Goal: Task Accomplishment & Management: Complete application form

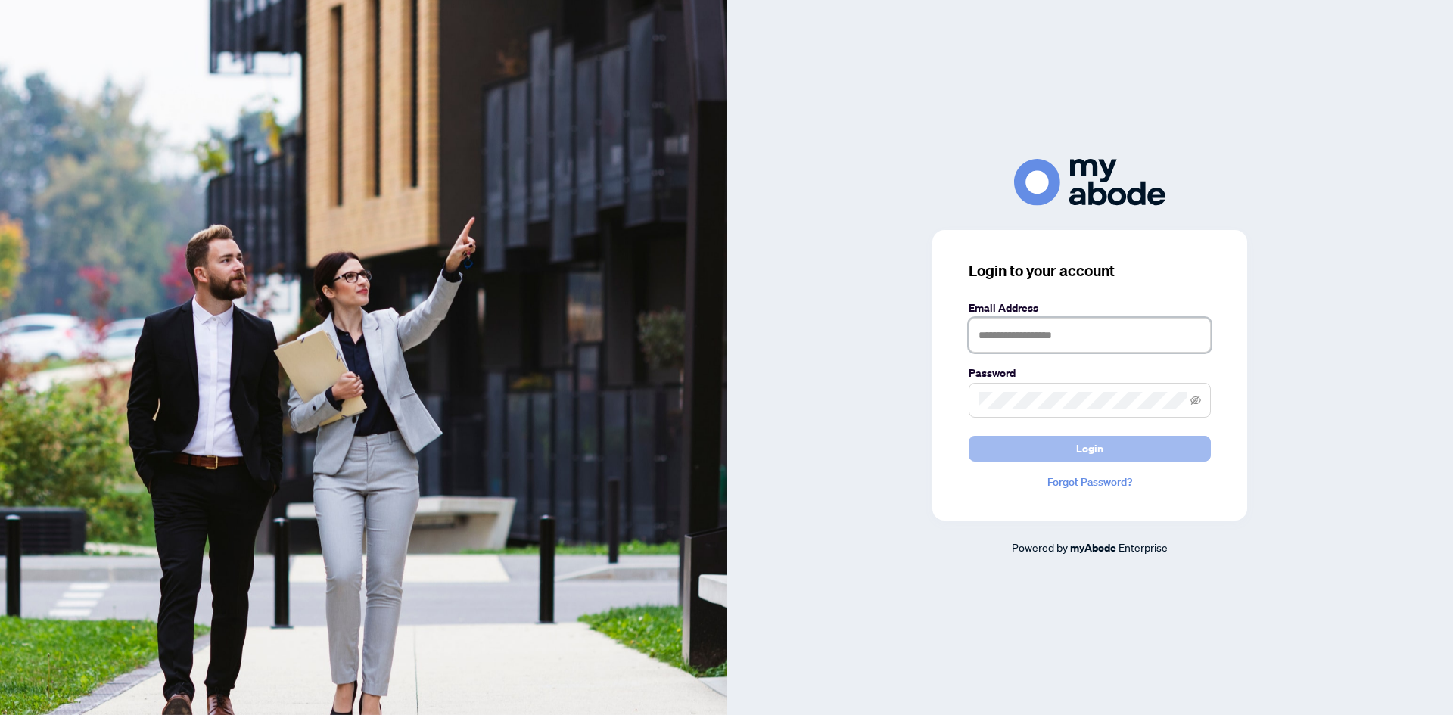
type input "**********"
click at [1048, 448] on button "Login" at bounding box center [1090, 449] width 242 height 26
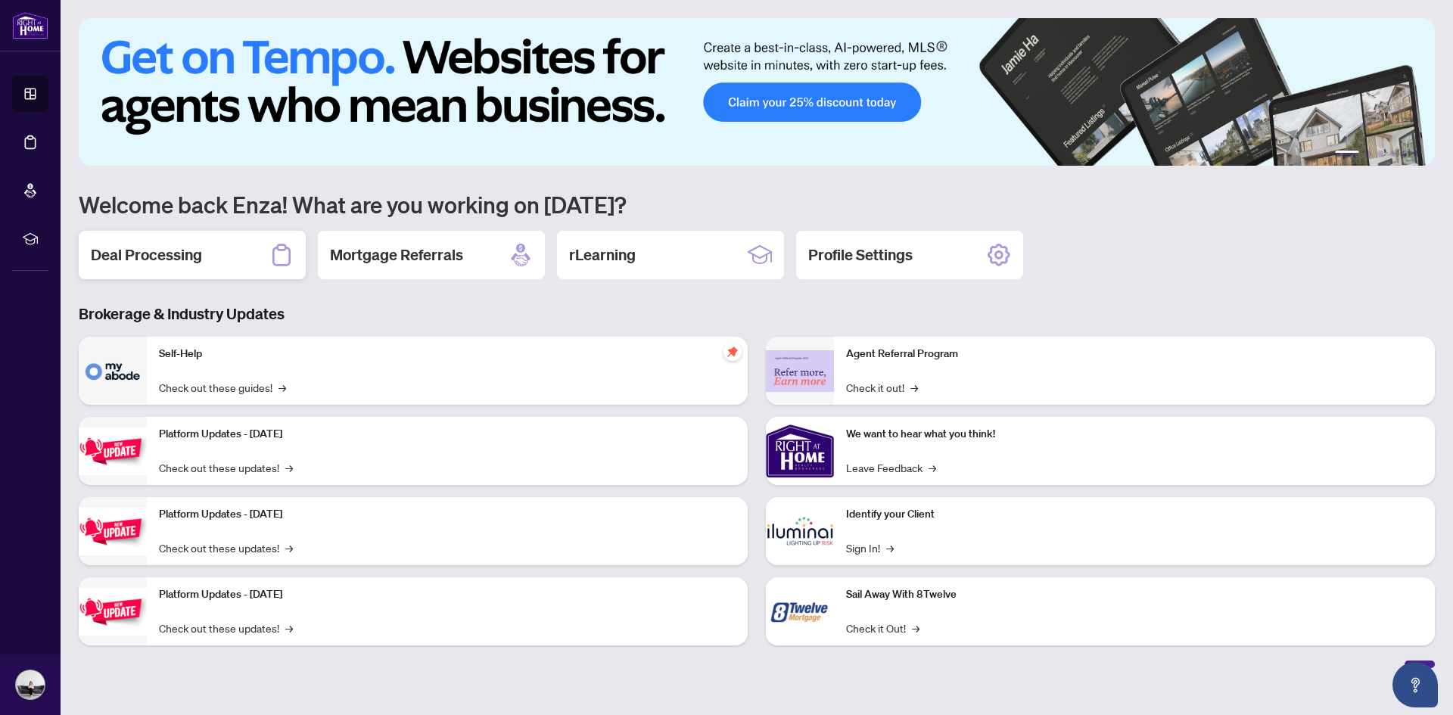
click at [168, 260] on h2 "Deal Processing" at bounding box center [146, 254] width 111 height 21
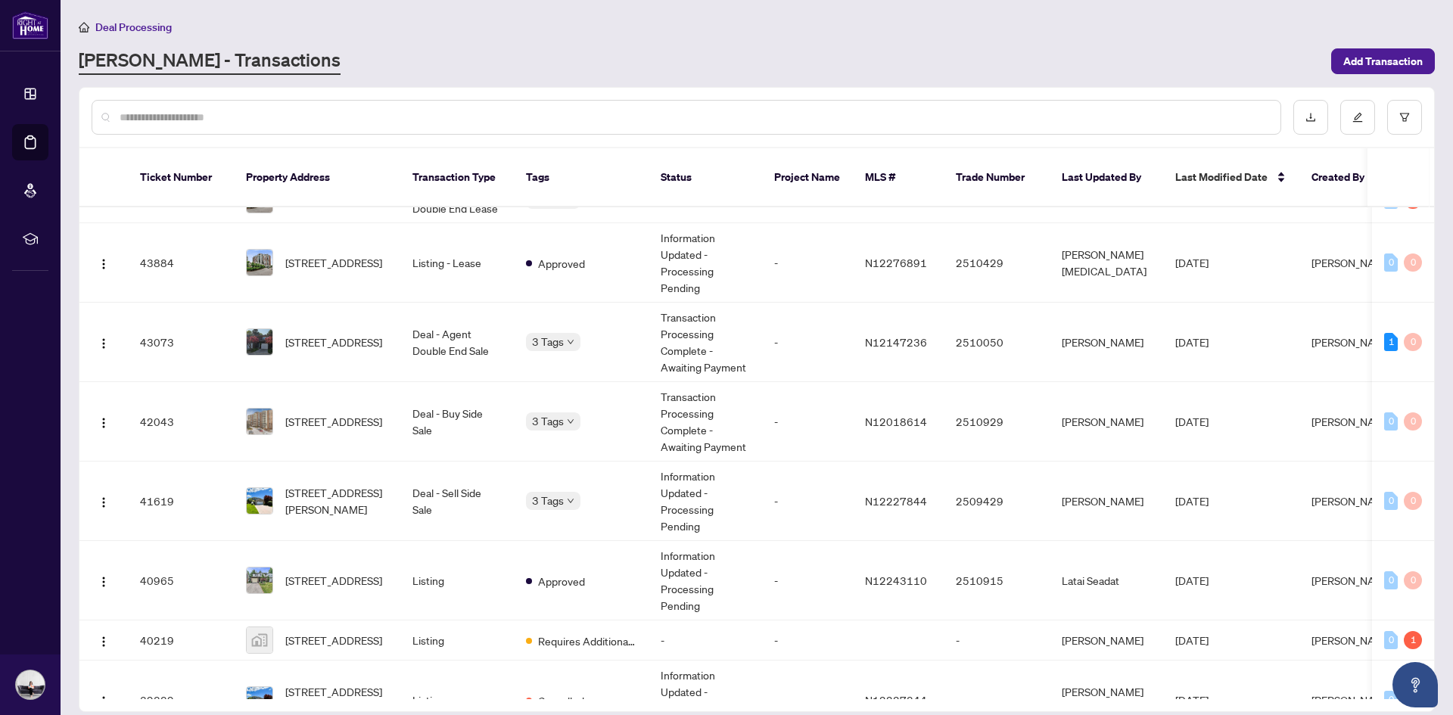
scroll to position [566, 0]
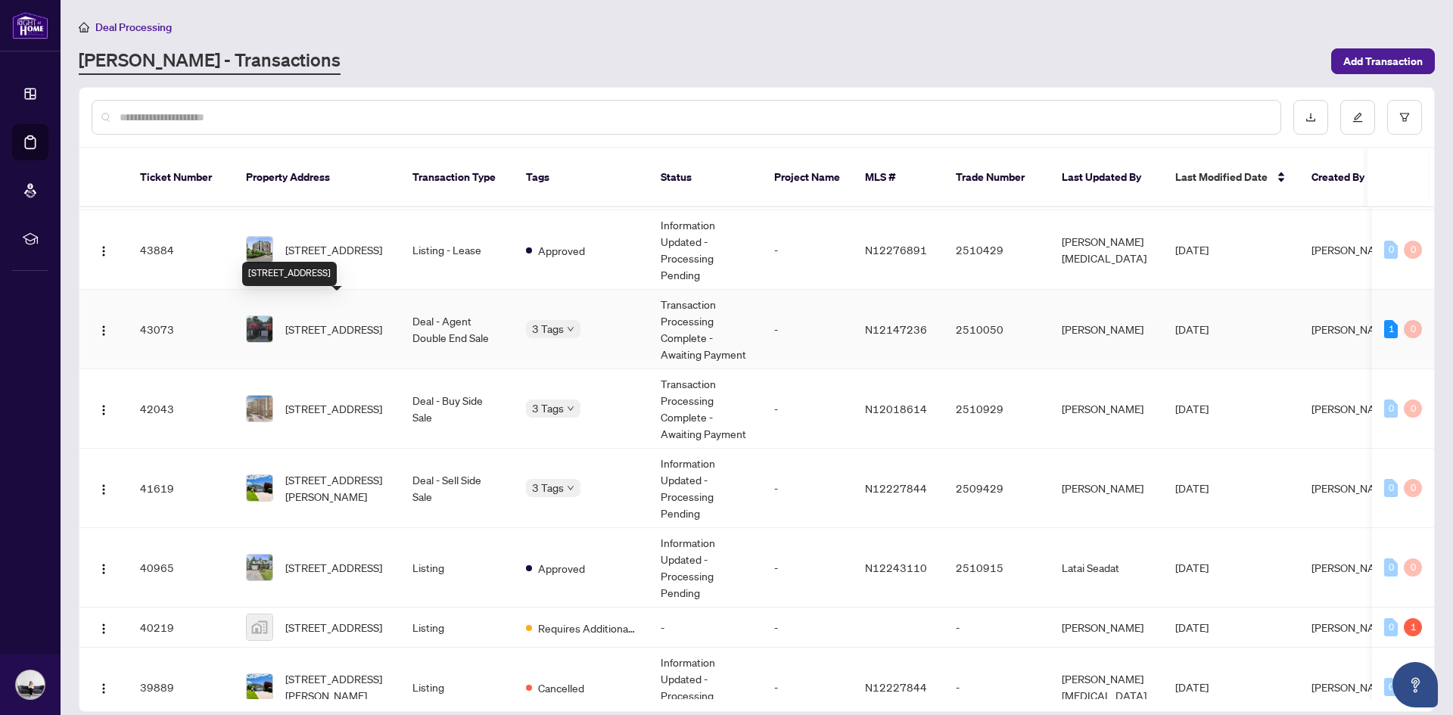
click at [329, 321] on span "[STREET_ADDRESS]" at bounding box center [333, 329] width 97 height 17
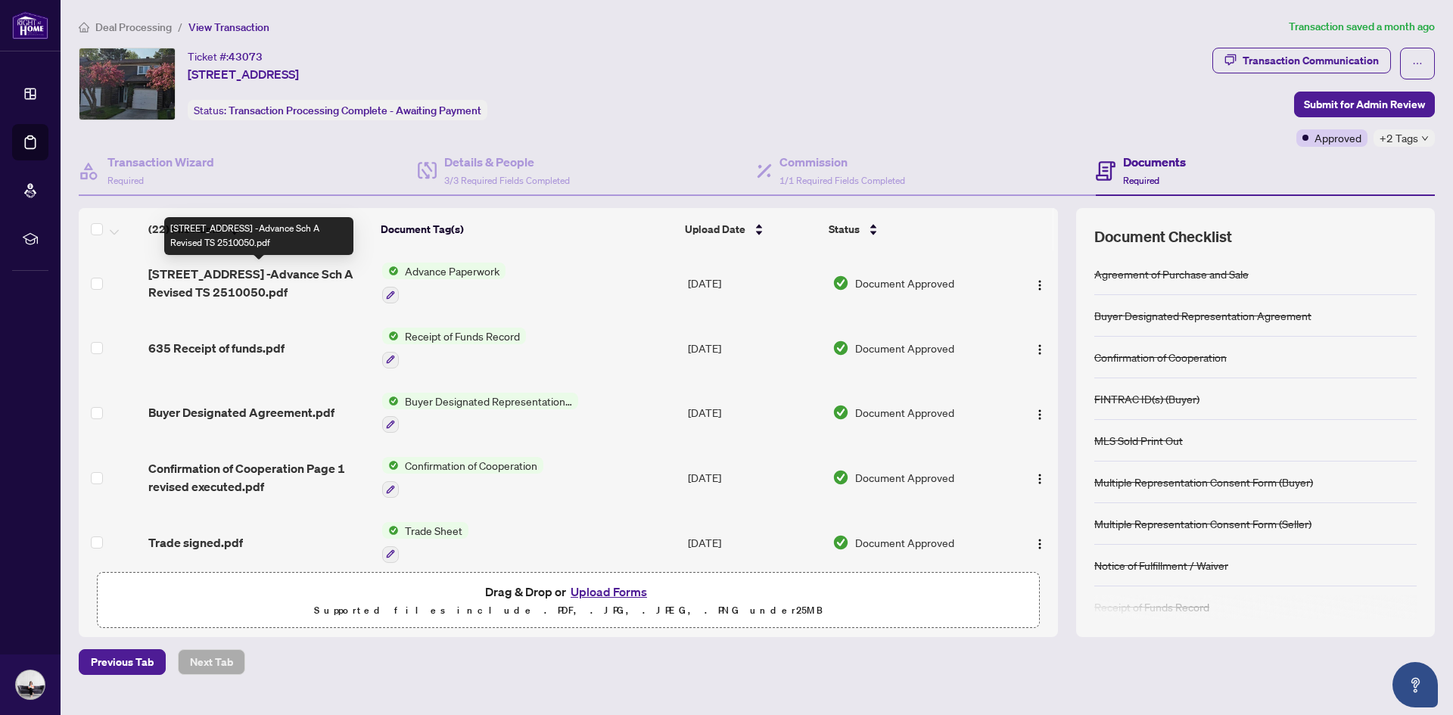
click at [293, 287] on span "16-40 Castle Rock Drive -Advance Sch A Revised TS 2510050.pdf" at bounding box center [259, 283] width 222 height 36
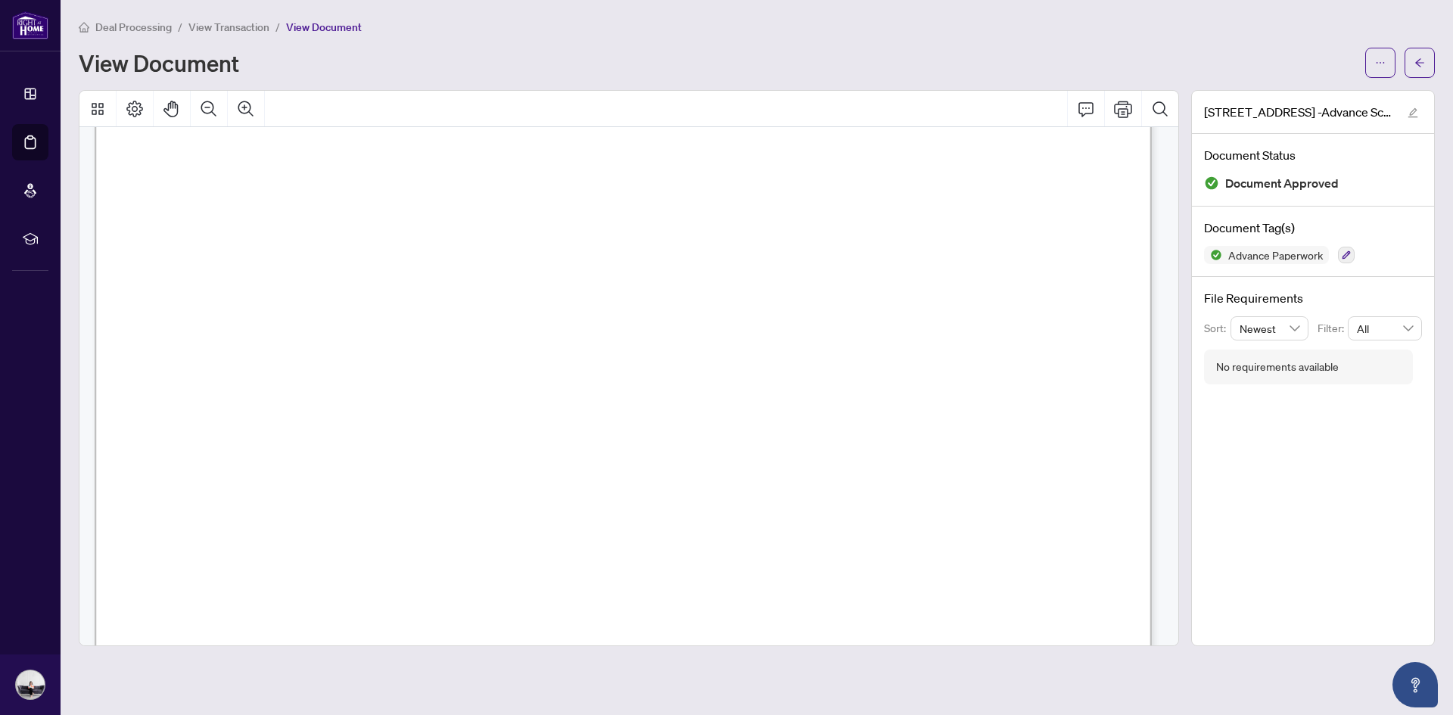
scroll to position [350, 0]
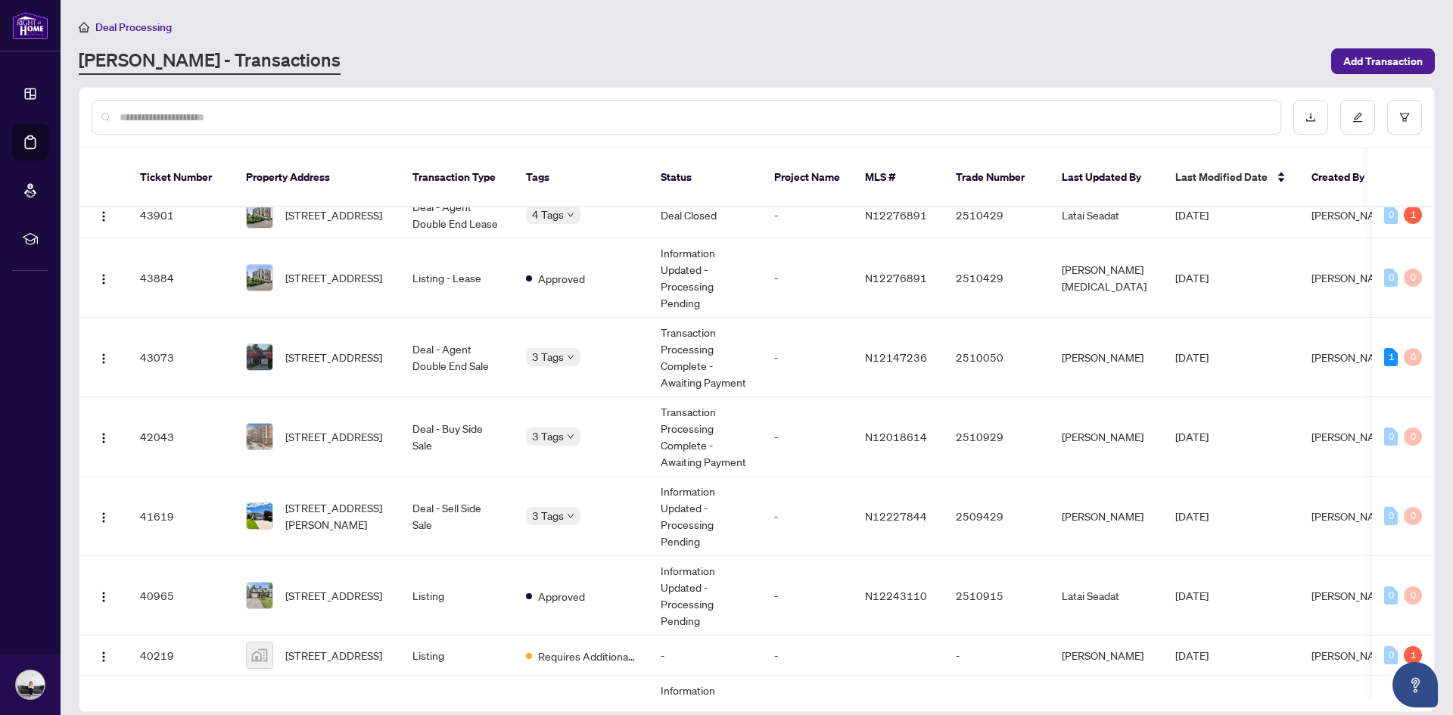
scroll to position [545, 0]
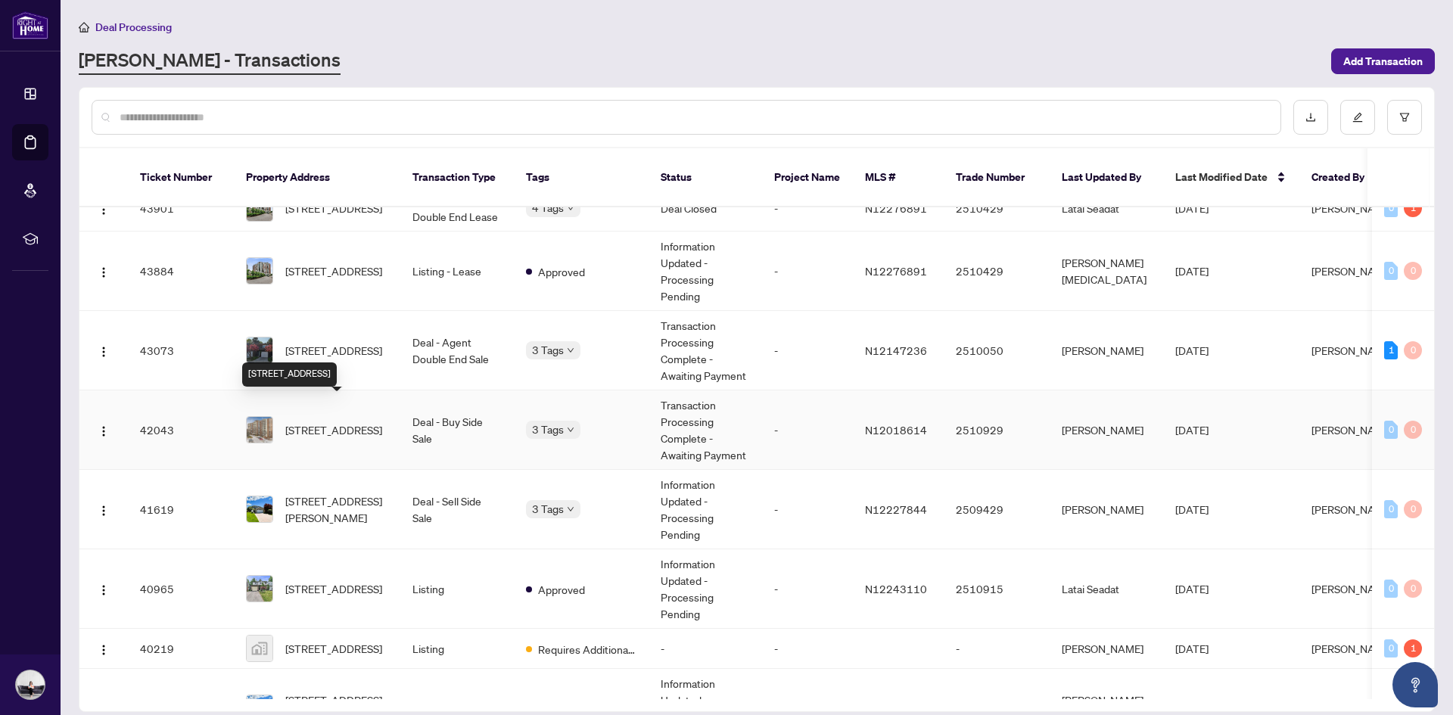
click at [333, 422] on span "[STREET_ADDRESS]" at bounding box center [333, 430] width 97 height 17
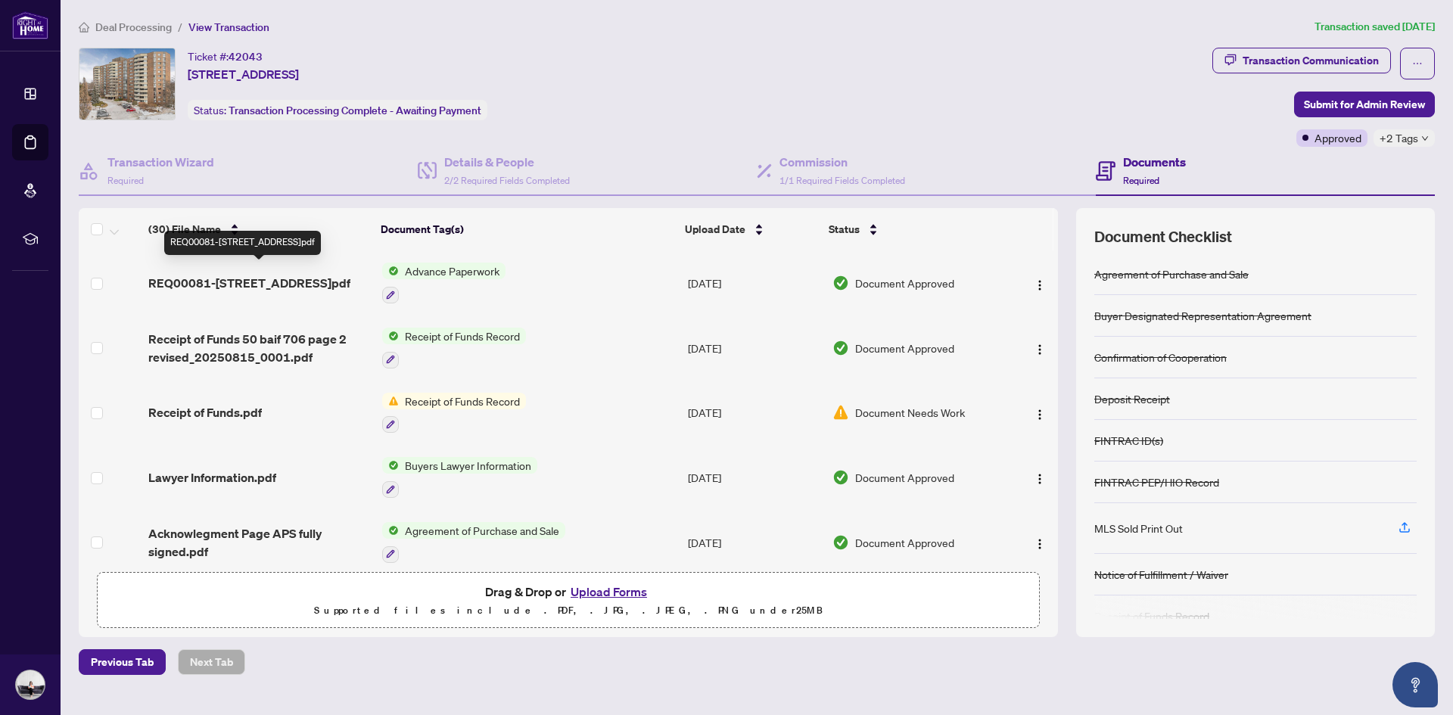
click at [349, 280] on span "REQ00081-706-50 Baif Blvd Richmond hill Ontario L4C 5L1 Canada.pdf" at bounding box center [249, 283] width 202 height 18
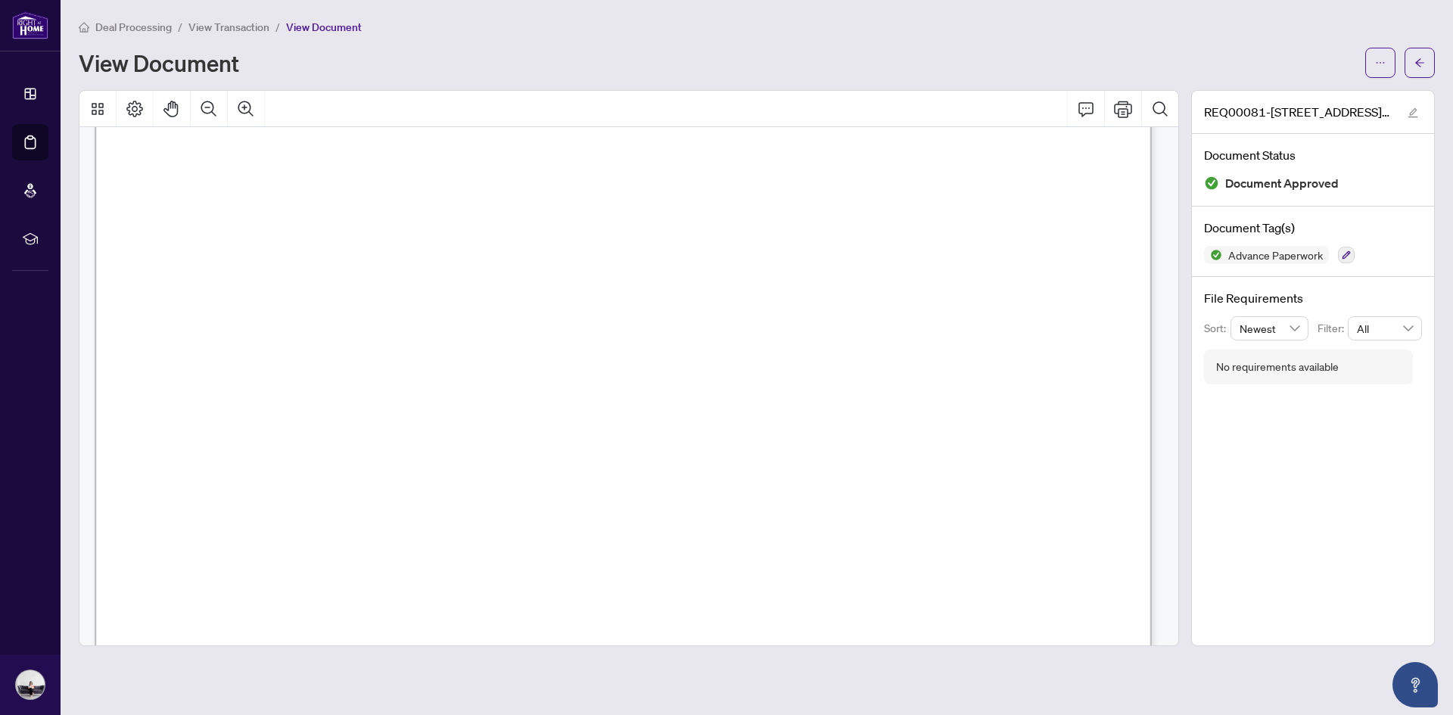
scroll to position [596, 0]
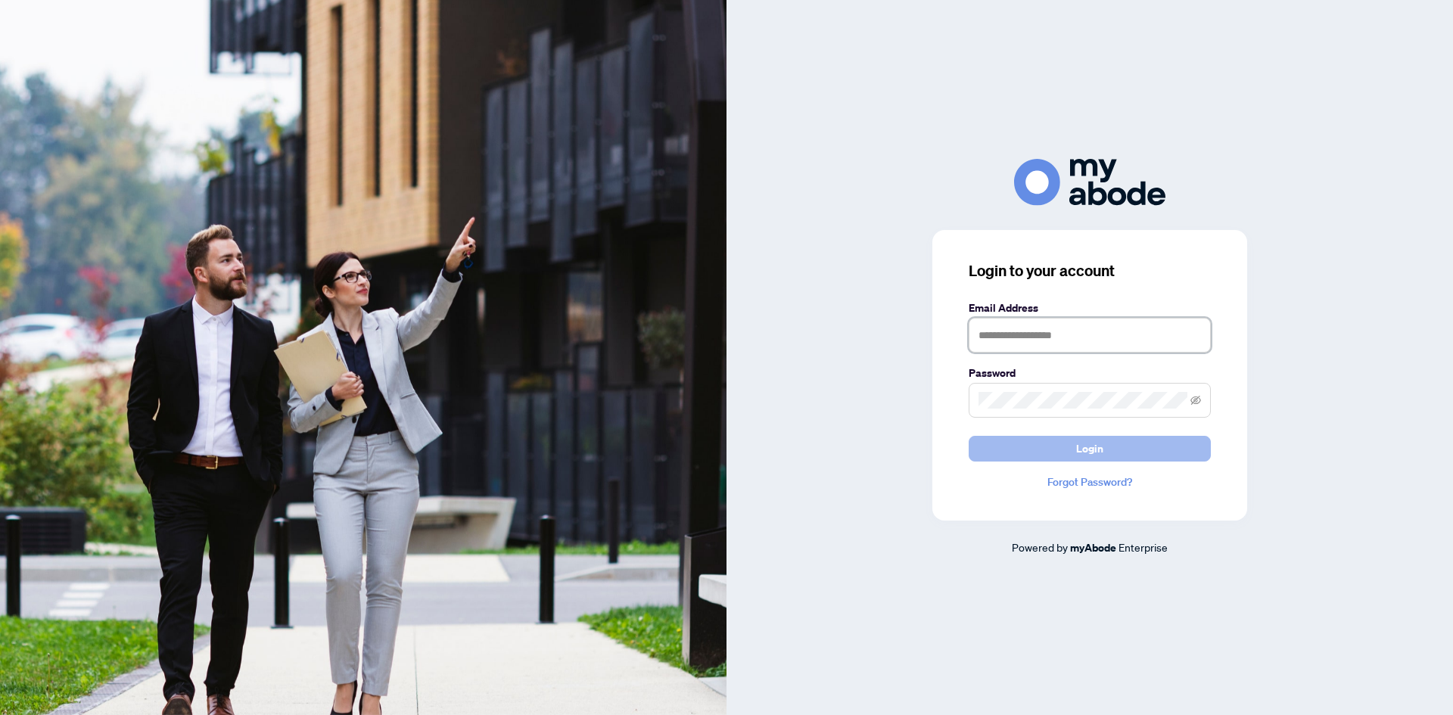
type input "**********"
drag, startPoint x: 1100, startPoint y: 448, endPoint x: 1161, endPoint y: 444, distance: 61.5
click at [1100, 448] on span "Login" at bounding box center [1089, 449] width 27 height 24
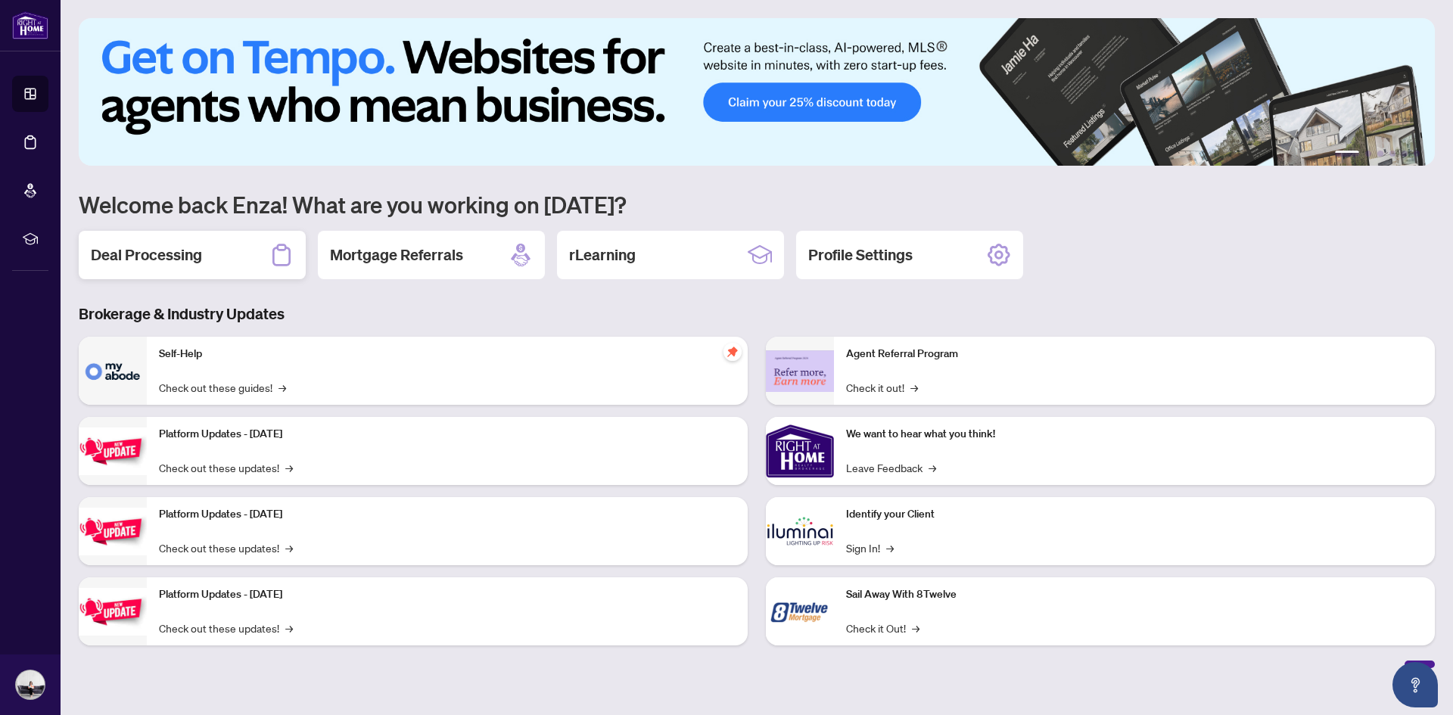
click at [142, 254] on h2 "Deal Processing" at bounding box center [146, 254] width 111 height 21
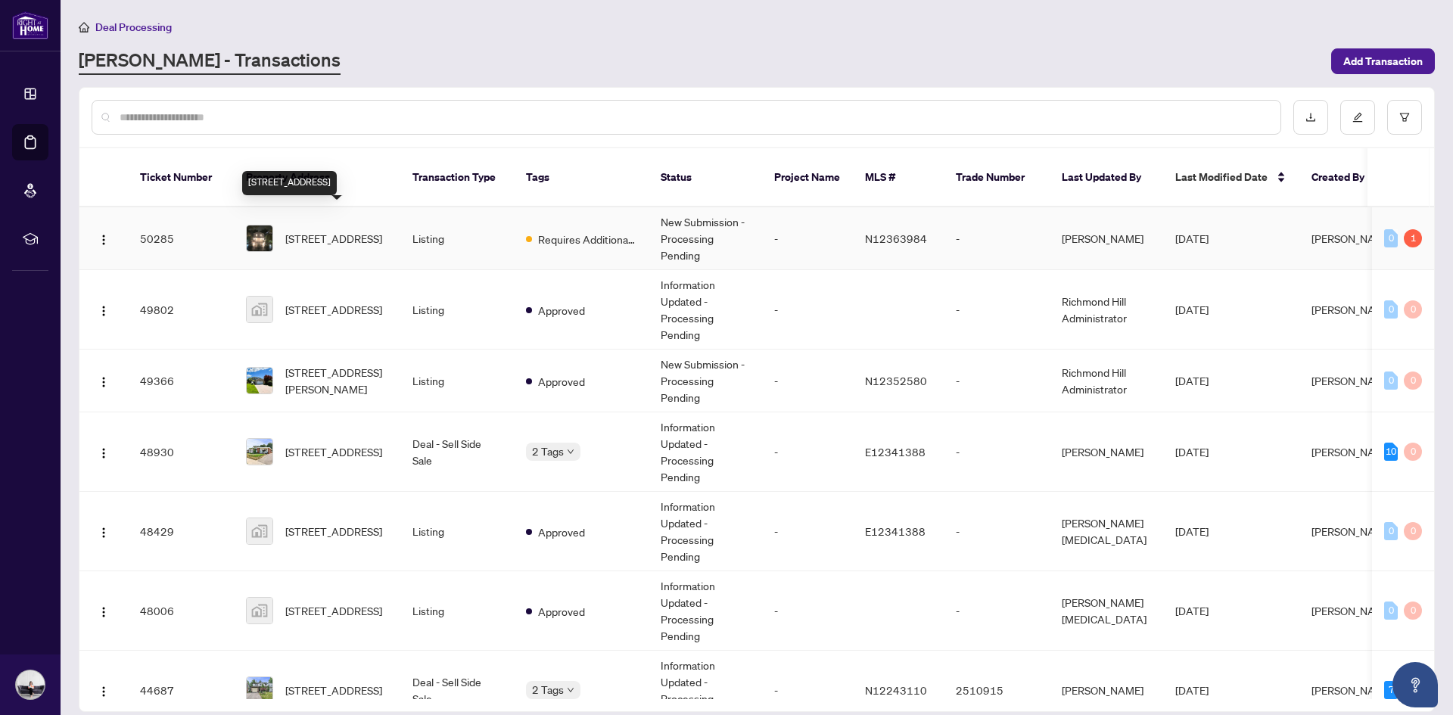
click at [332, 230] on span "[STREET_ADDRESS]" at bounding box center [333, 238] width 97 height 17
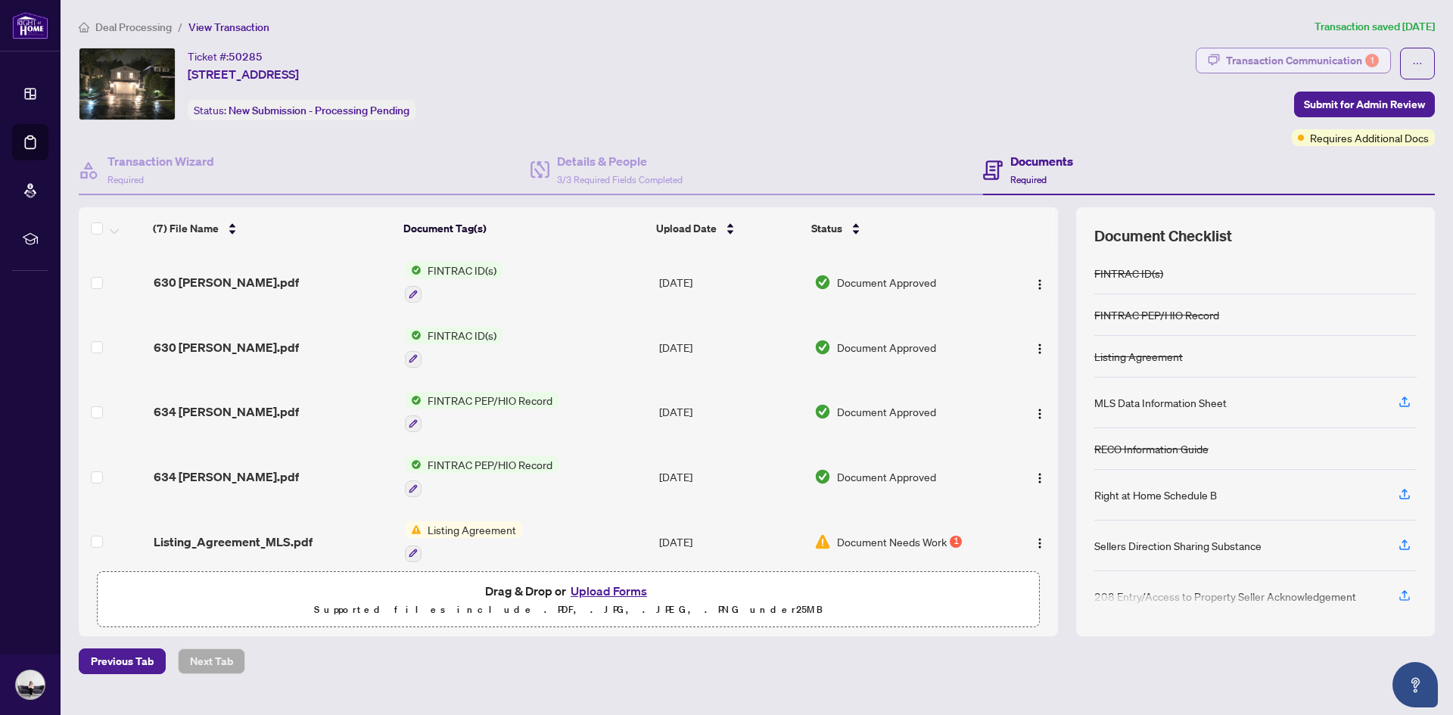
click at [1297, 58] on div "Transaction Communication 1" at bounding box center [1302, 60] width 153 height 24
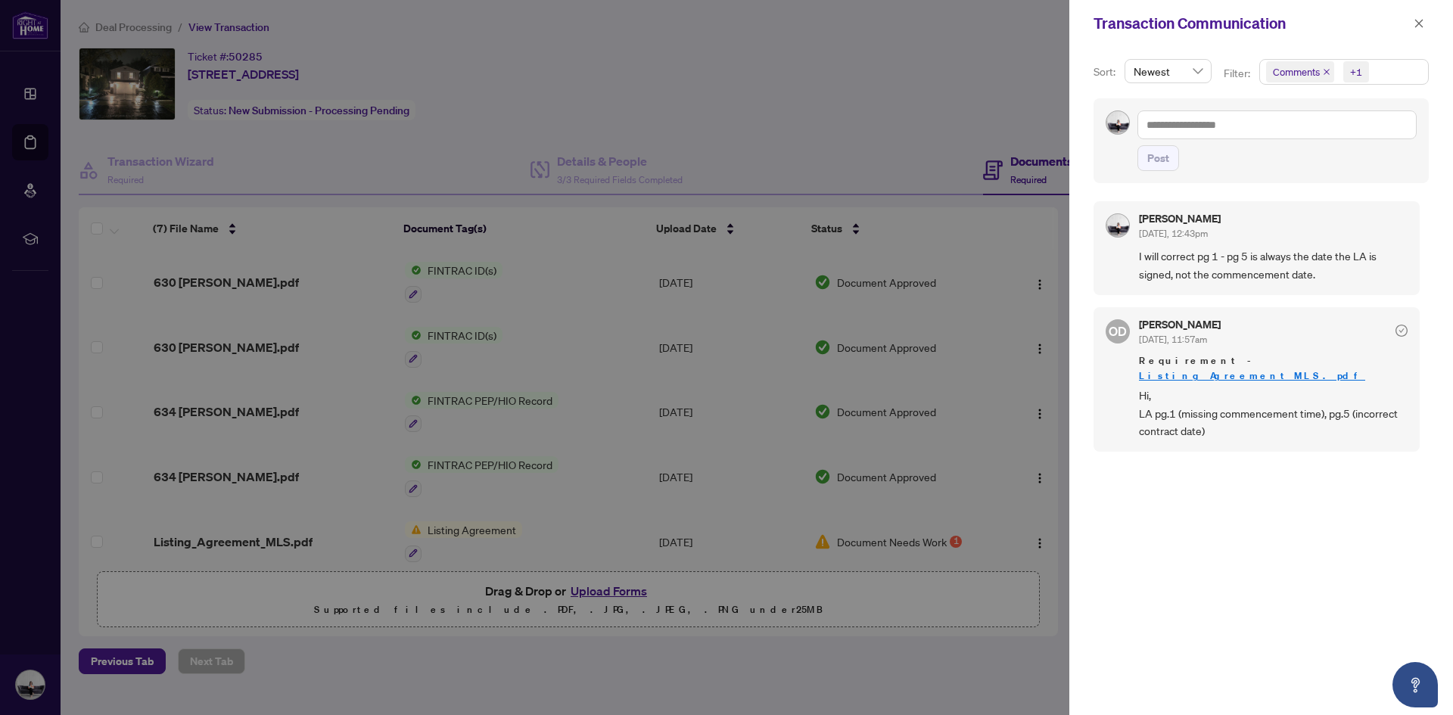
click at [633, 592] on div at bounding box center [726, 357] width 1453 height 715
click at [1415, 21] on icon "close" at bounding box center [1419, 23] width 11 height 11
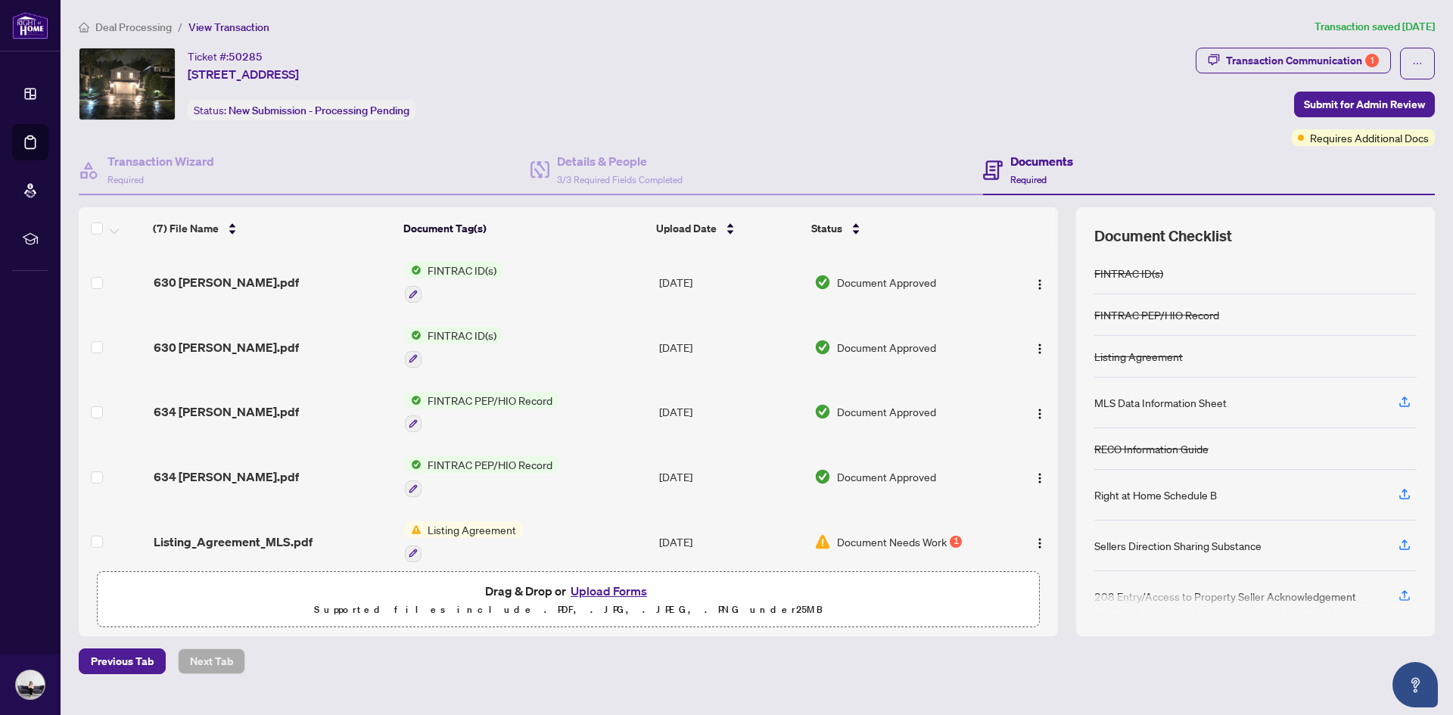
click at [618, 588] on button "Upload Forms" at bounding box center [609, 591] width 86 height 20
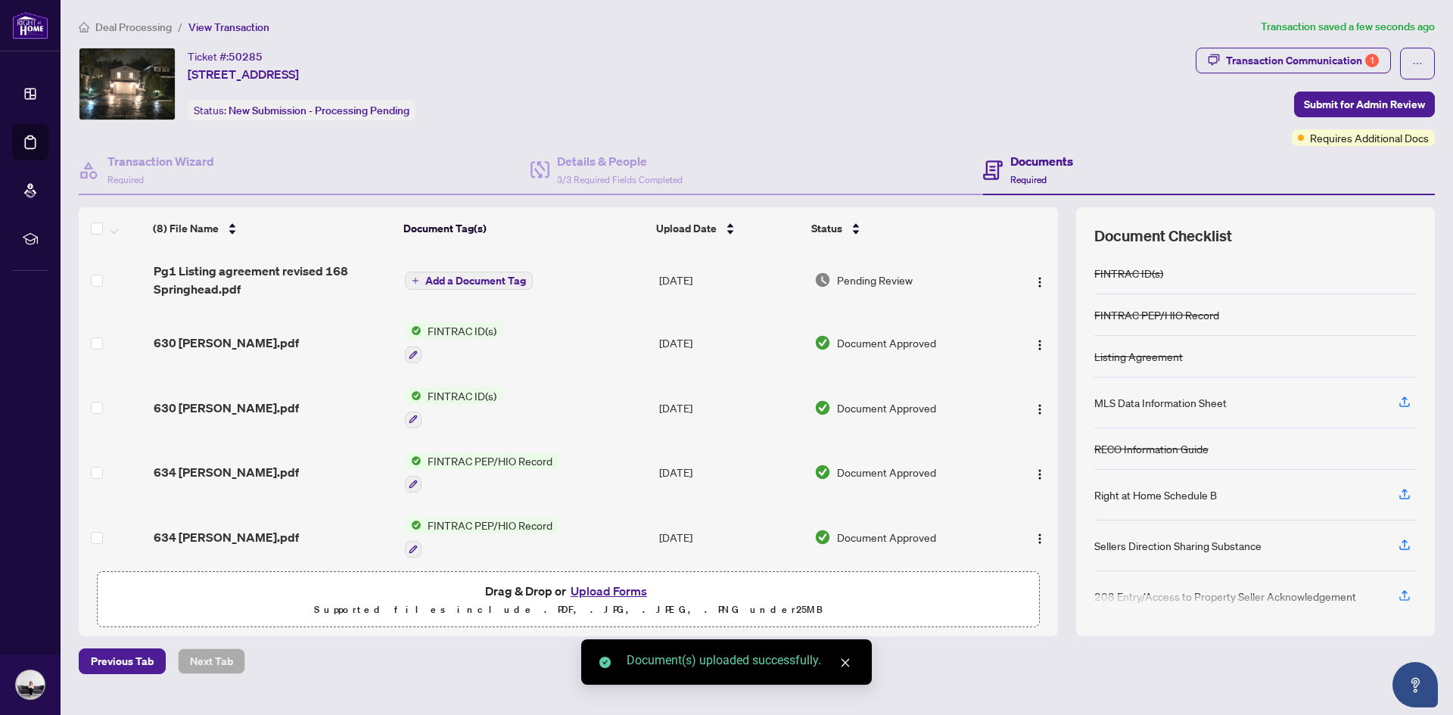
drag, startPoint x: 1058, startPoint y: 278, endPoint x: 1057, endPoint y: 303, distance: 25.0
click at [1057, 303] on div "(8) File Name Document Tag(s) Upload Date Status Pg1 Listing agreement revised …" at bounding box center [757, 421] width 1356 height 429
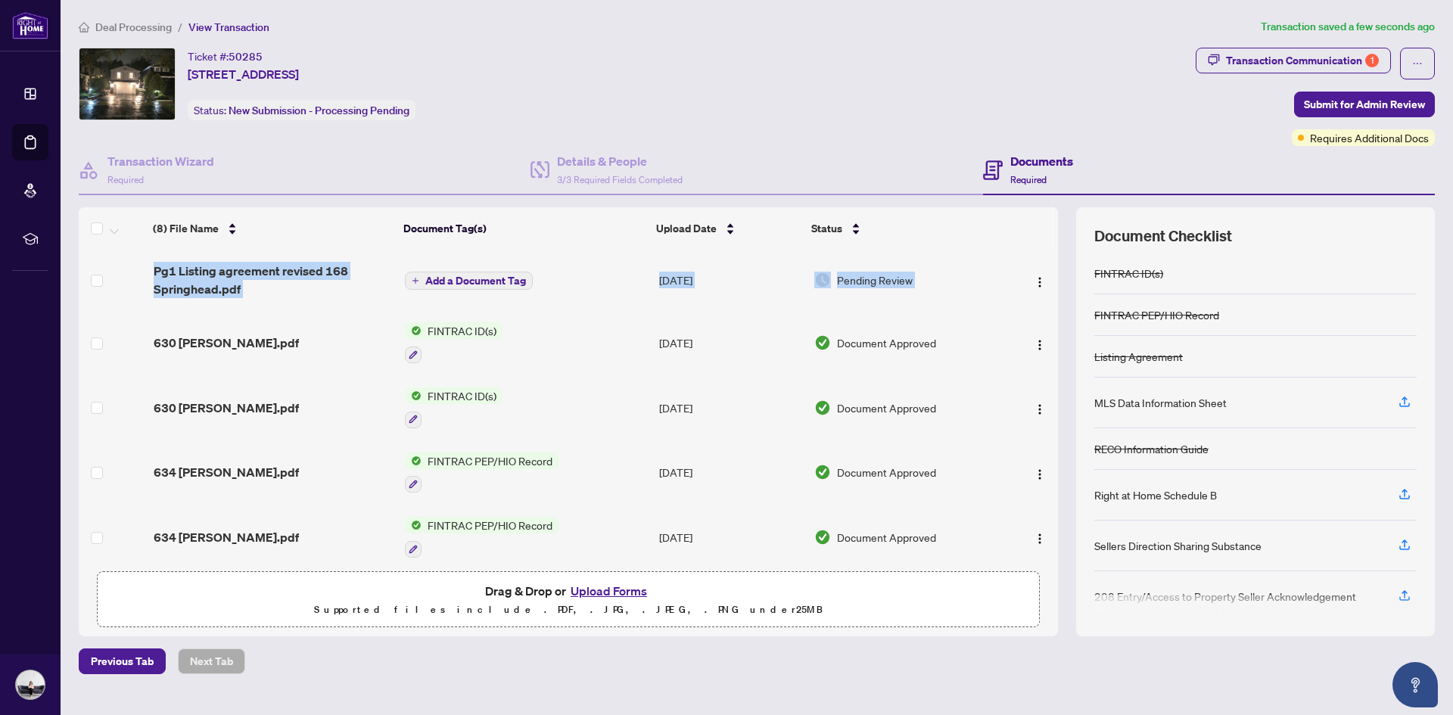
drag, startPoint x: 1051, startPoint y: 267, endPoint x: 1057, endPoint y: 297, distance: 30.7
click at [1057, 297] on div "Pg1 Listing agreement revised 168 Springhead.pdf Add a Document Tag Aug/28/2025…" at bounding box center [568, 407] width 979 height 314
click at [1024, 231] on th at bounding box center [1026, 228] width 54 height 42
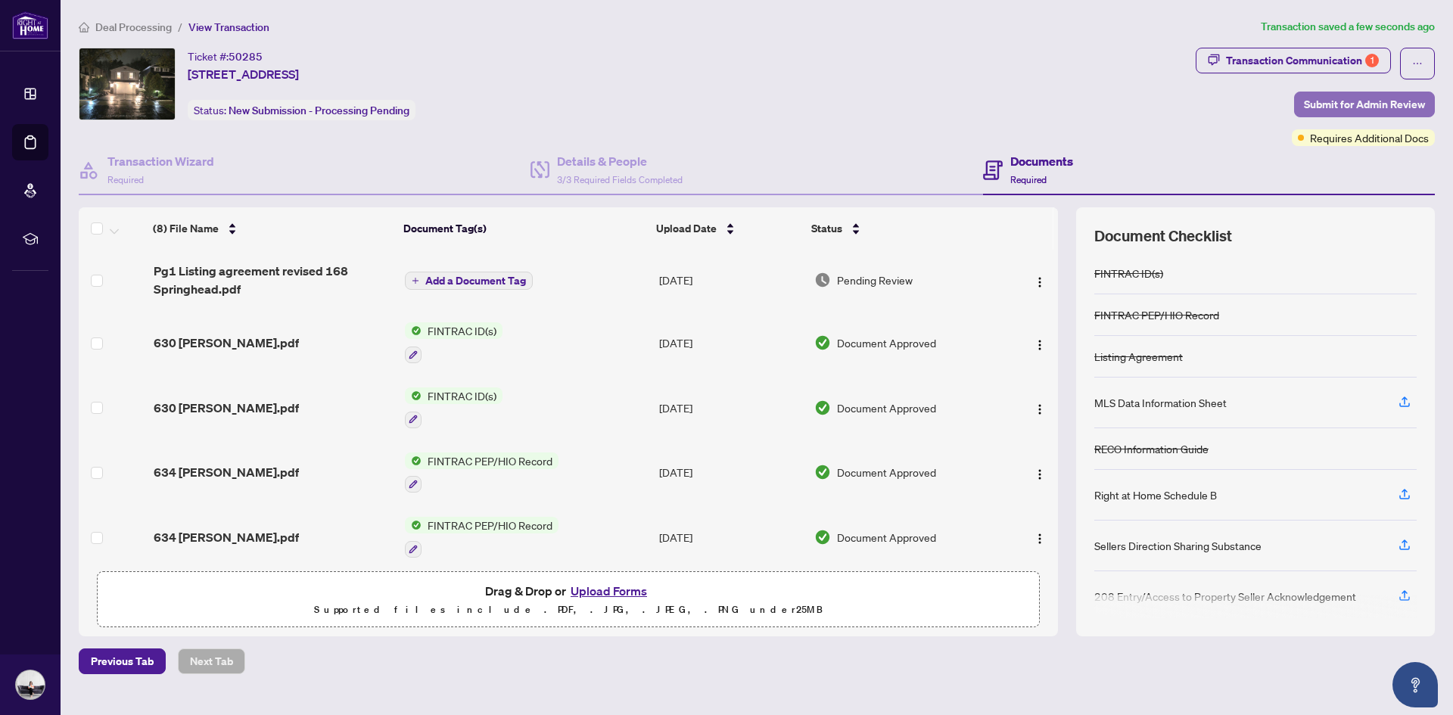
click at [1381, 98] on span "Submit for Admin Review" at bounding box center [1364, 104] width 121 height 24
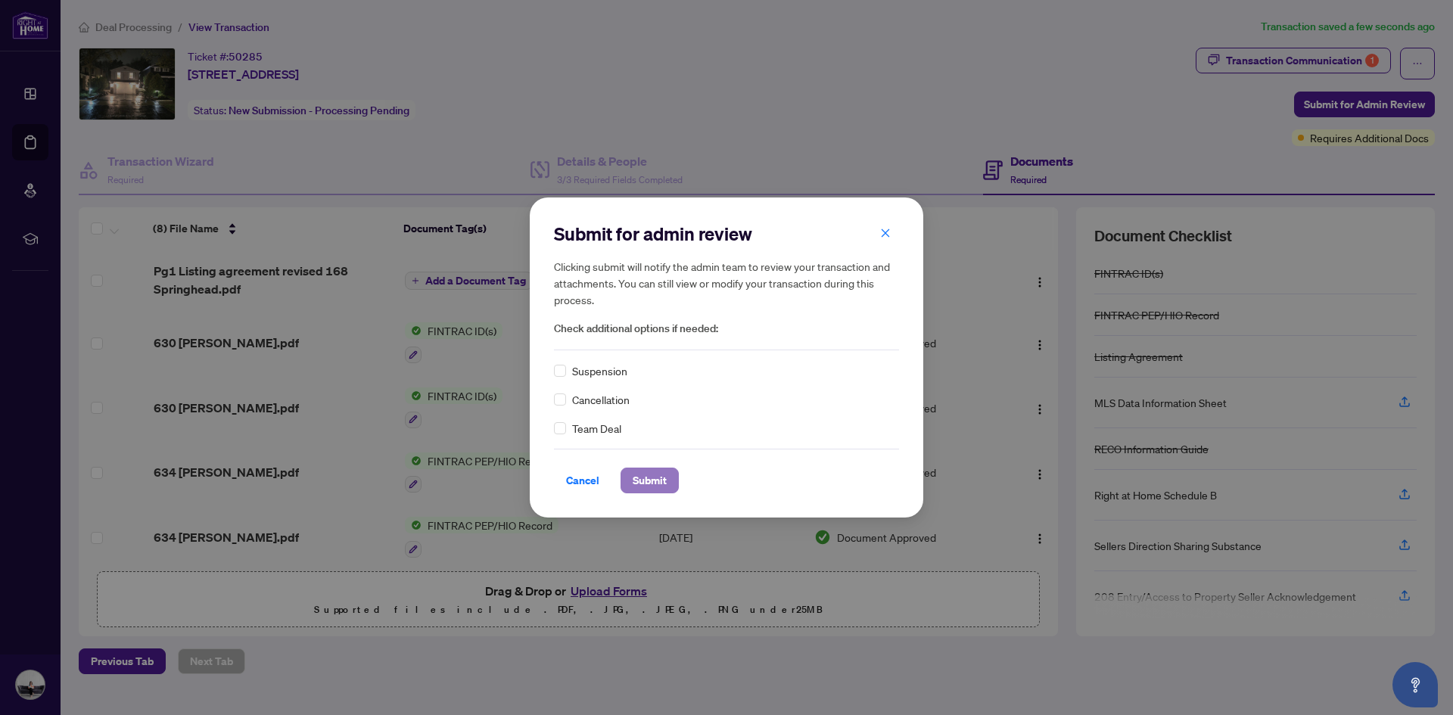
click at [639, 477] on span "Submit" at bounding box center [650, 481] width 34 height 24
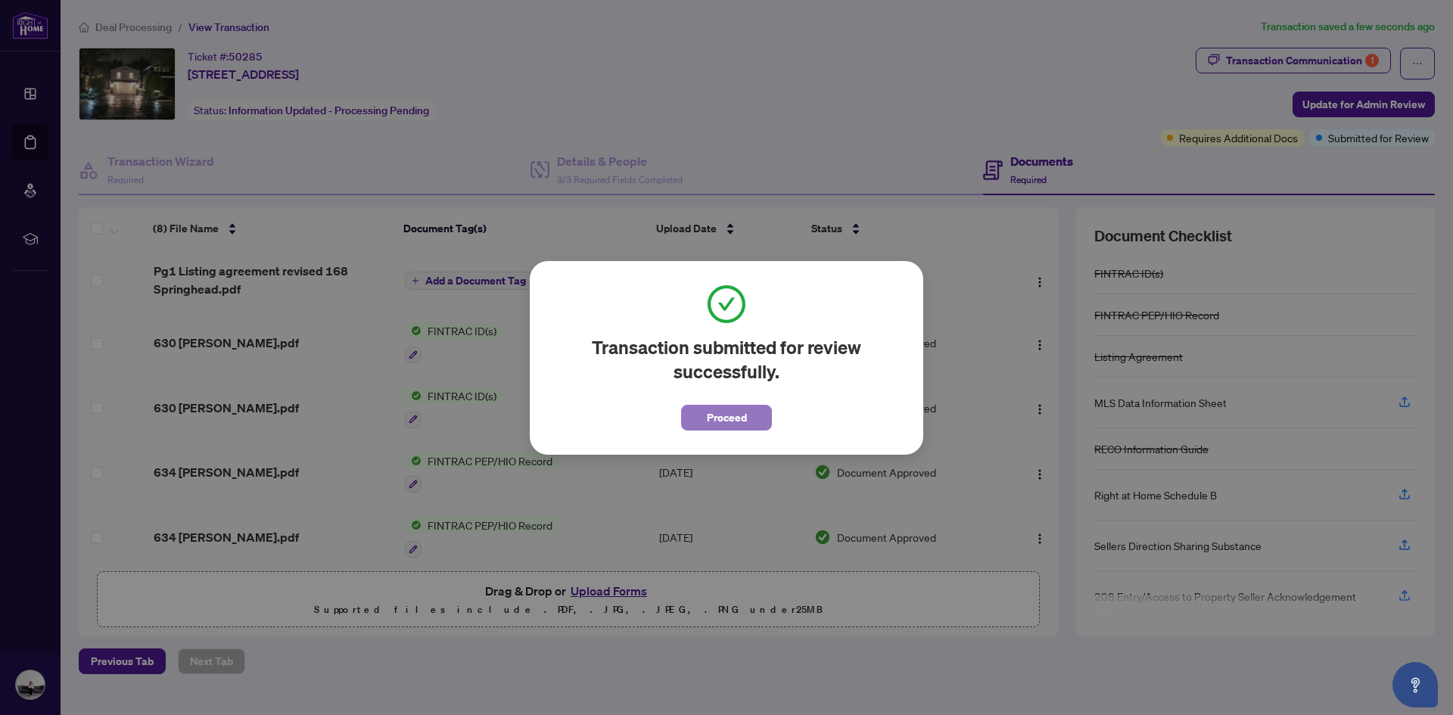
click at [729, 424] on span "Proceed" at bounding box center [727, 418] width 40 height 24
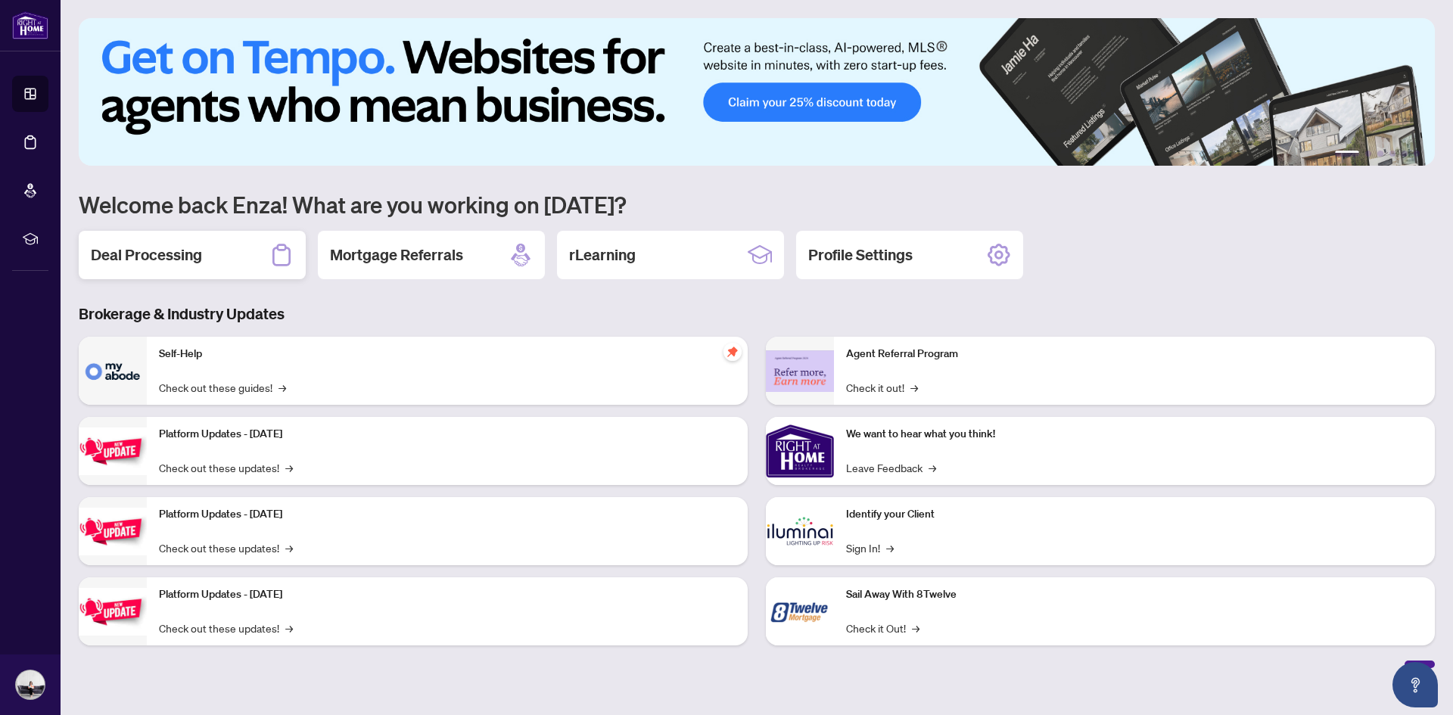
click at [145, 252] on h2 "Deal Processing" at bounding box center [146, 254] width 111 height 21
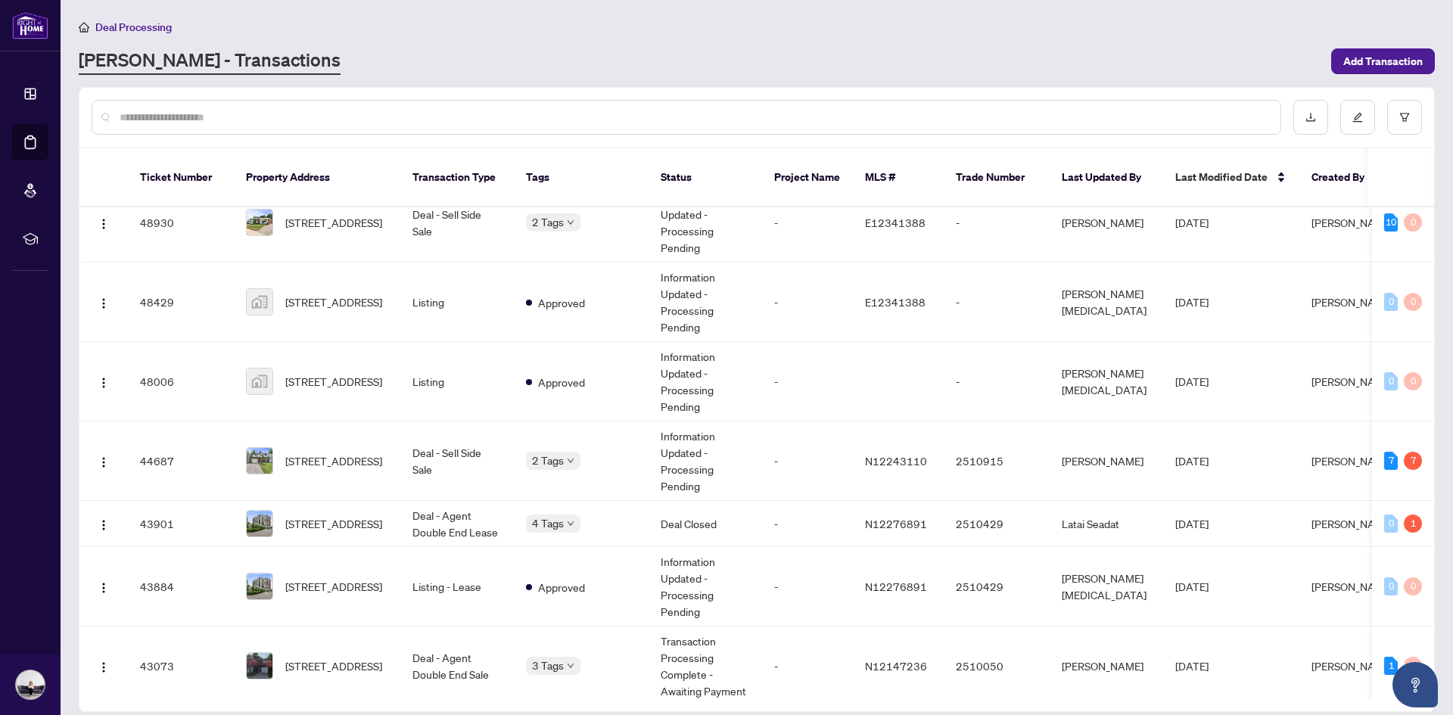
scroll to position [255, 0]
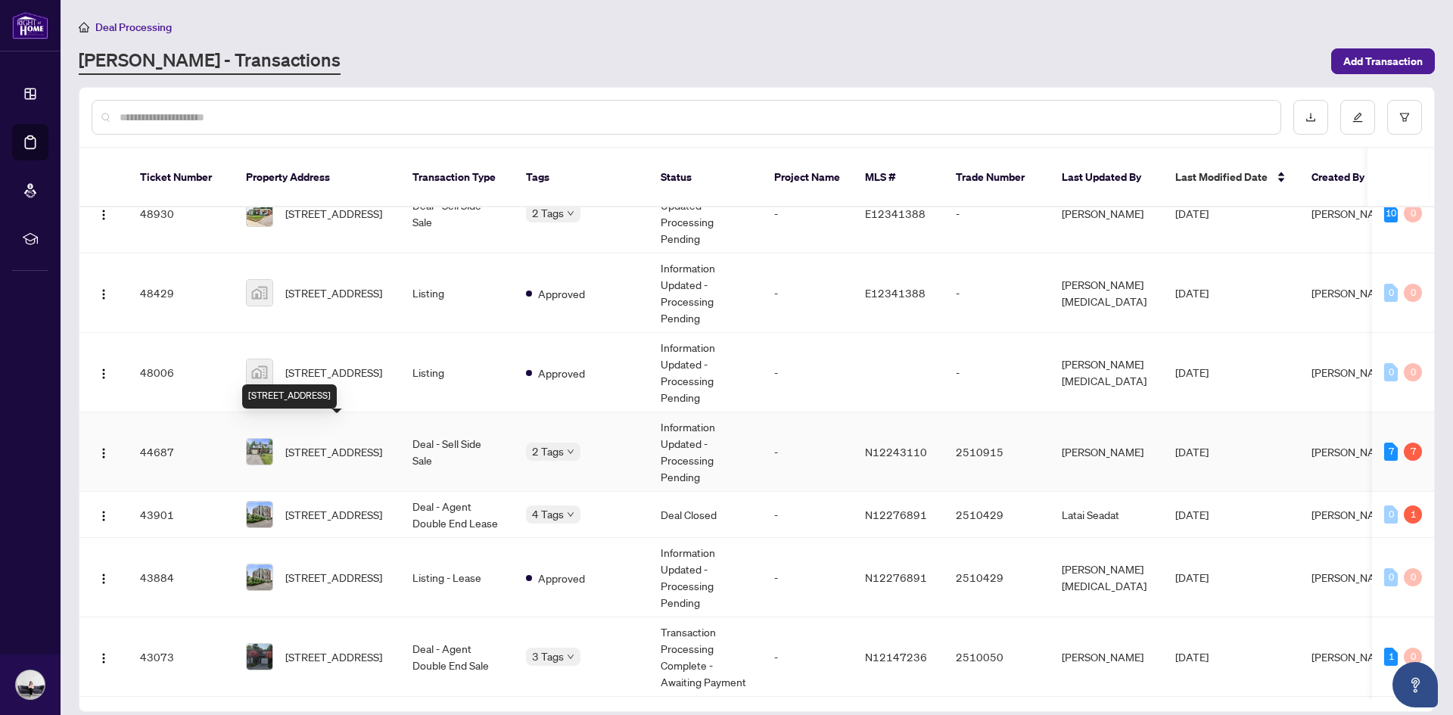
click at [322, 444] on span "[STREET_ADDRESS]" at bounding box center [333, 452] width 97 height 17
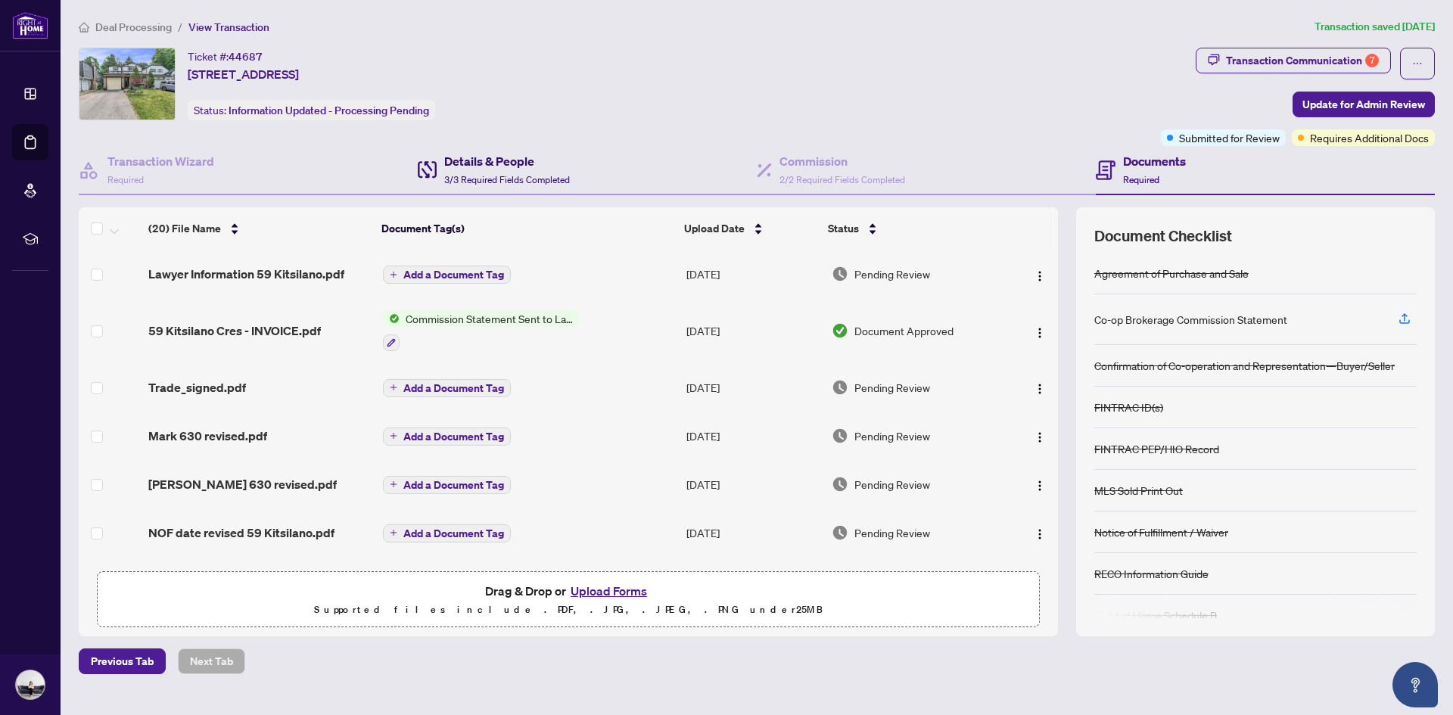
click at [482, 170] on div "Details & People 3/3 Required Fields Completed" at bounding box center [507, 170] width 126 height 36
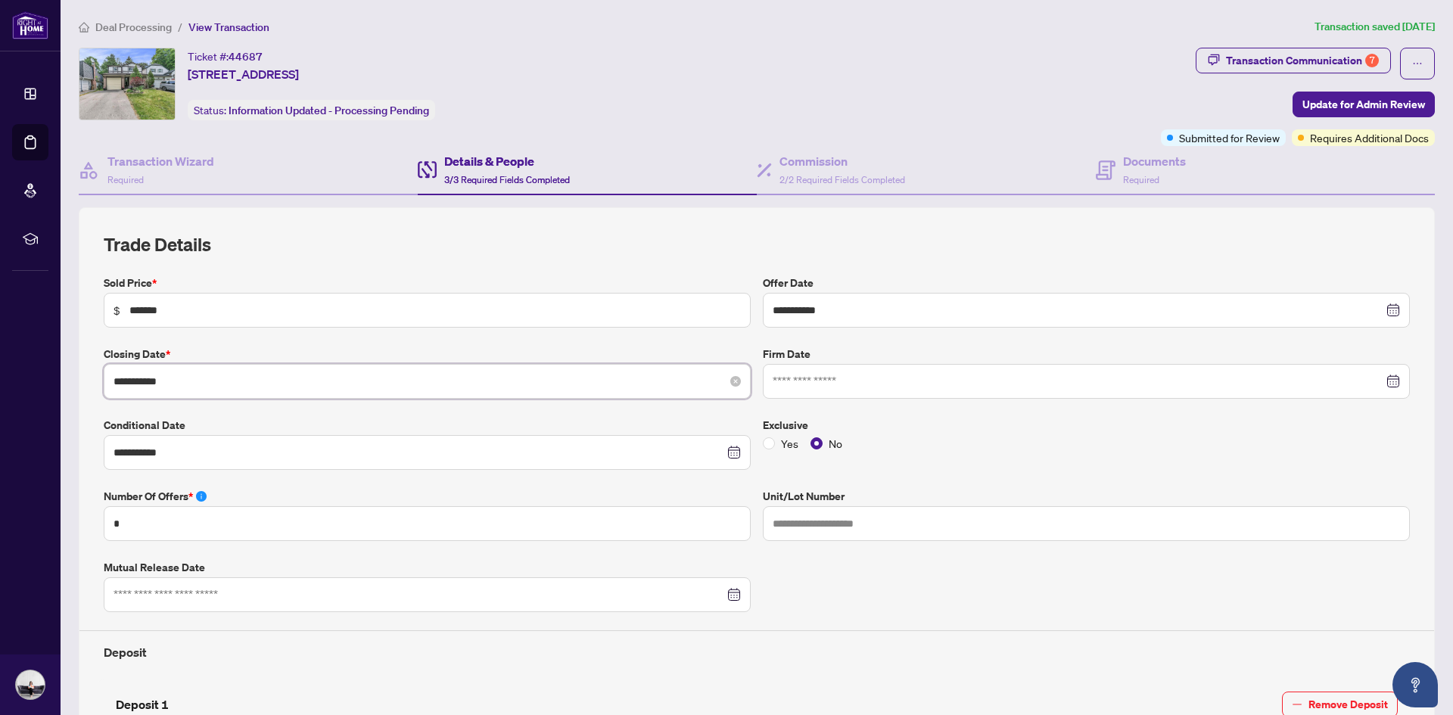
click at [209, 385] on input "**********" at bounding box center [419, 381] width 611 height 17
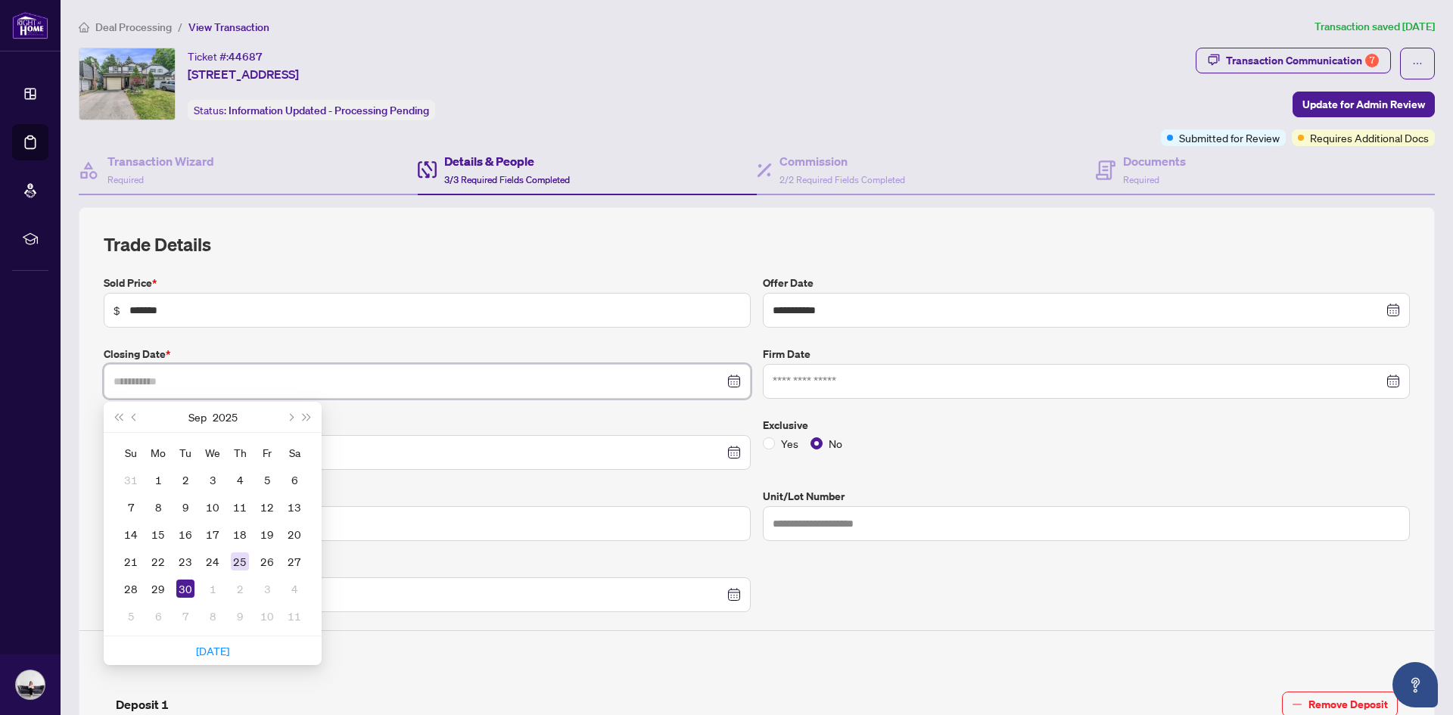
type input "**********"
click at [241, 564] on div "25" at bounding box center [240, 562] width 18 height 18
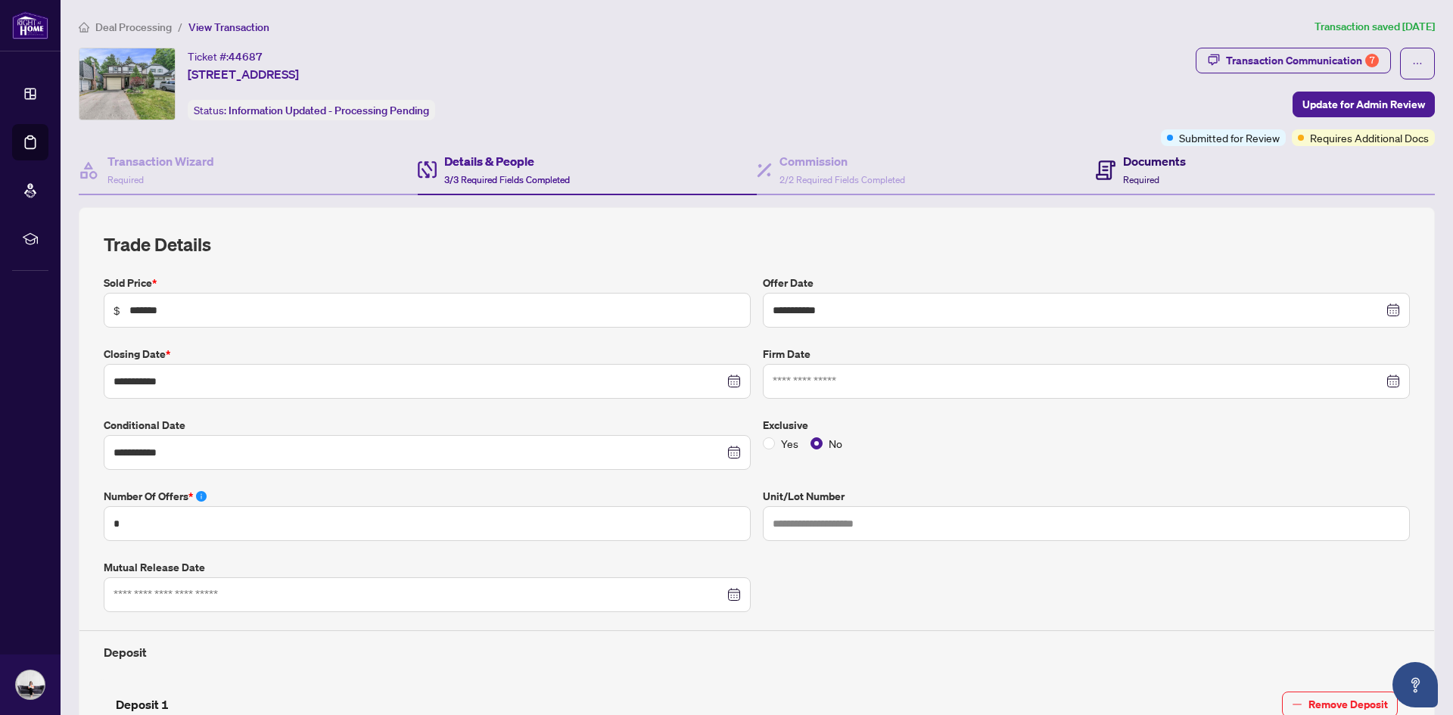
click at [1147, 172] on div "Documents Required" at bounding box center [1154, 170] width 63 height 36
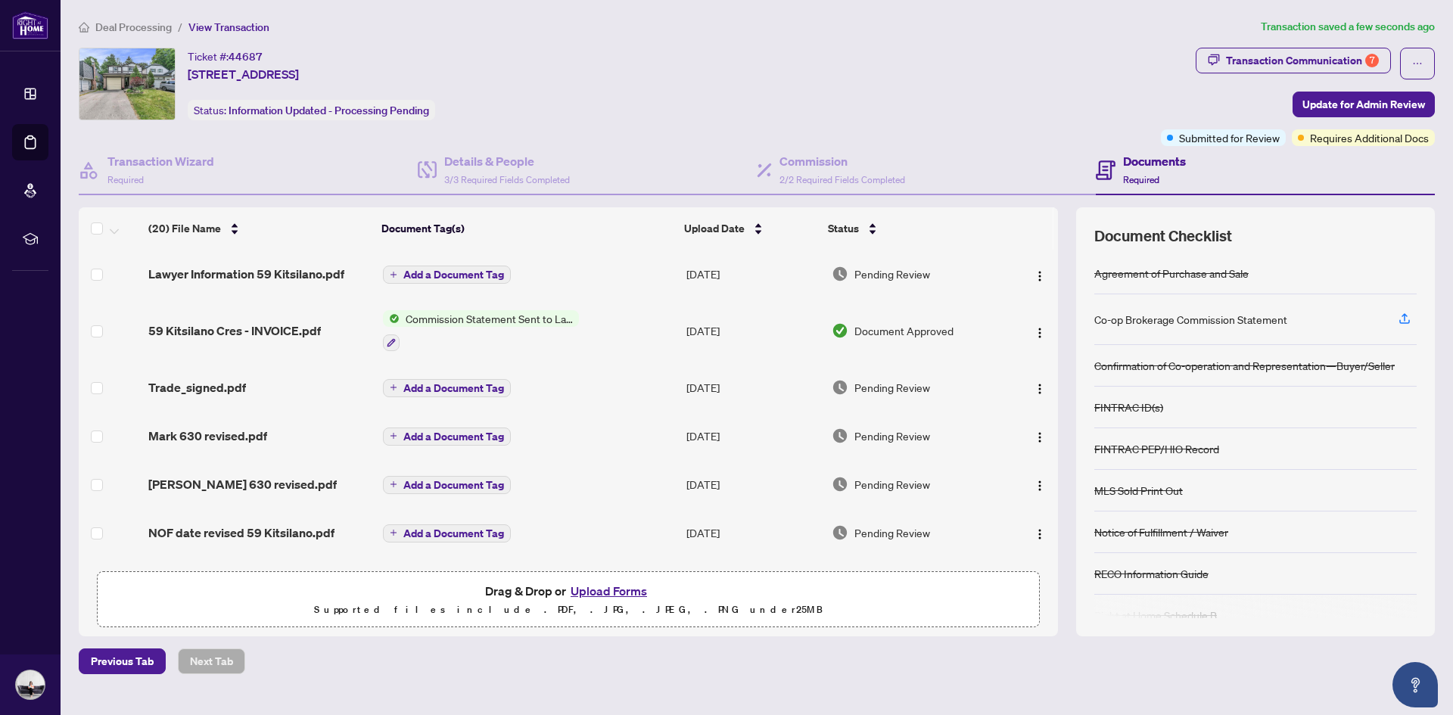
click at [612, 590] on button "Upload Forms" at bounding box center [609, 591] width 86 height 20
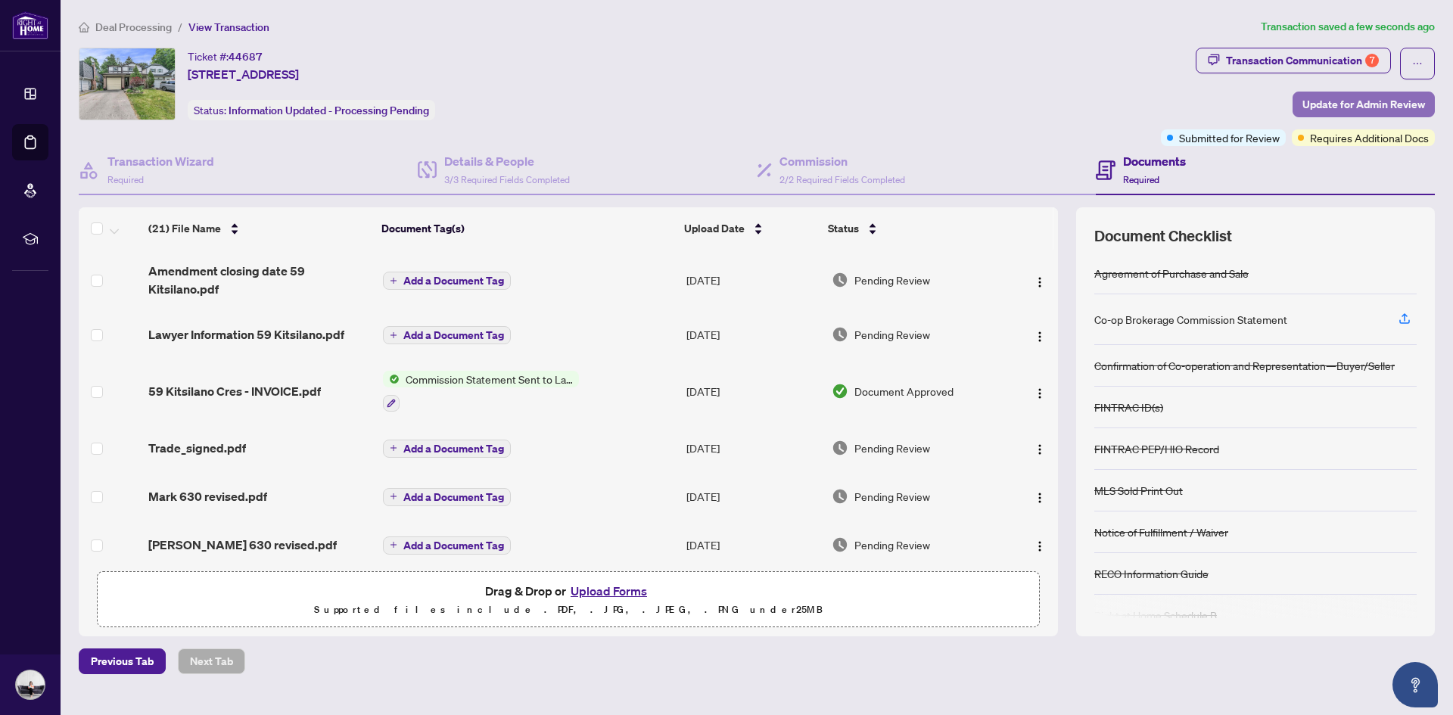
click at [1305, 101] on span "Update for Admin Review" at bounding box center [1364, 104] width 123 height 24
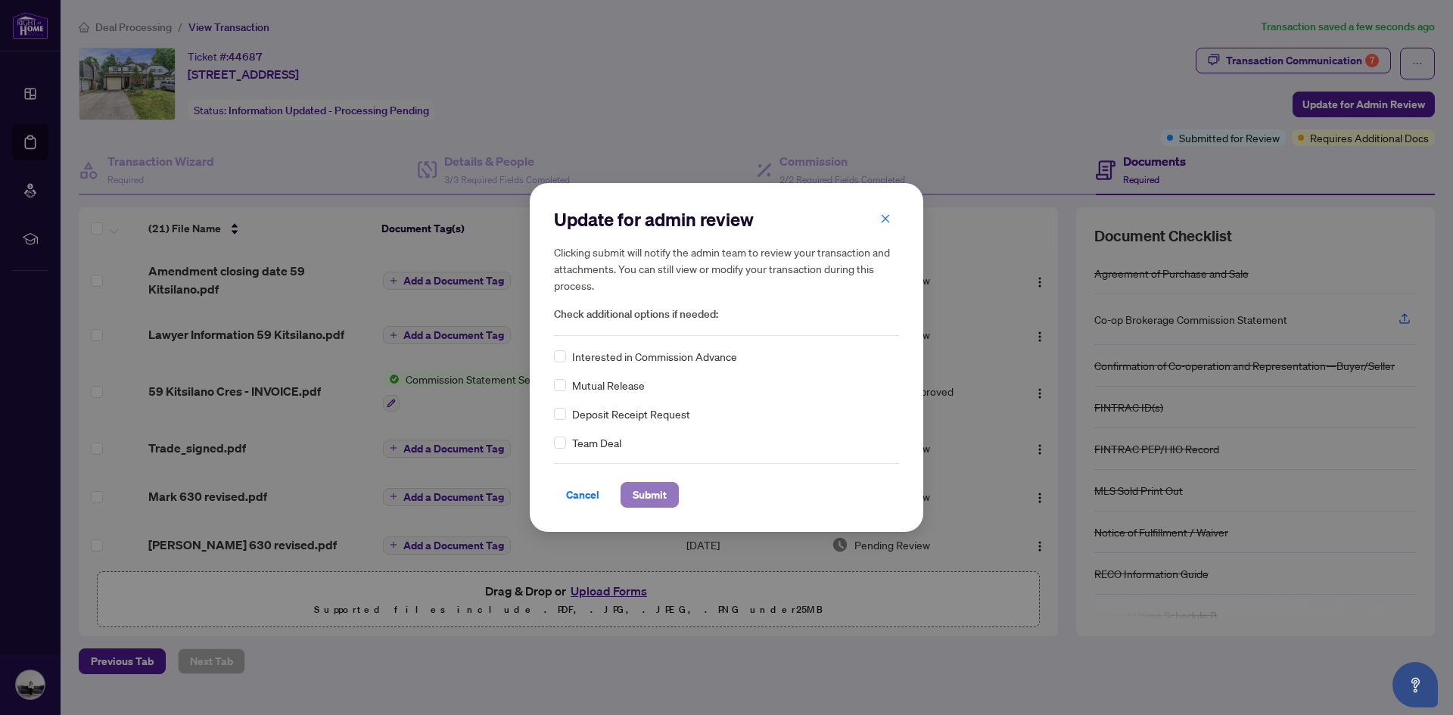
click at [652, 497] on span "Submit" at bounding box center [650, 495] width 34 height 24
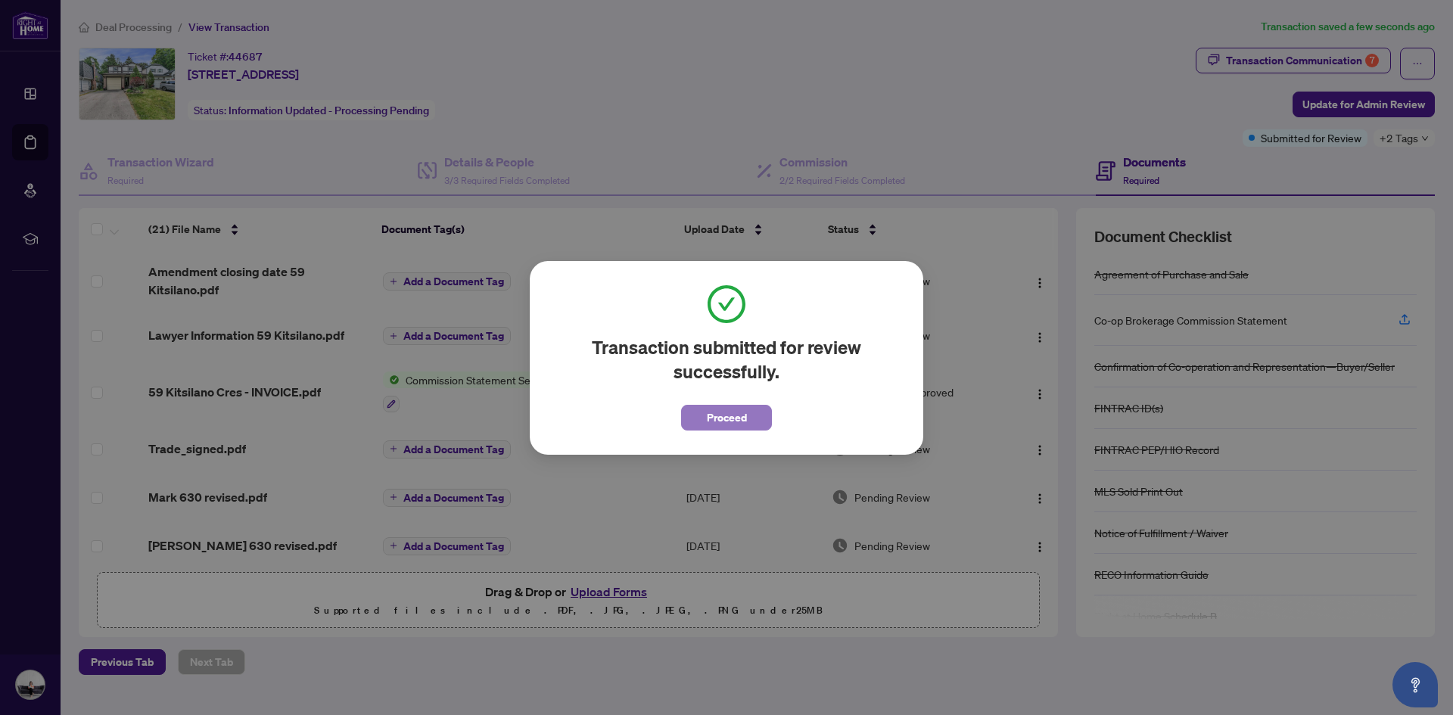
click at [738, 420] on span "Proceed" at bounding box center [727, 418] width 40 height 24
